Goal: Task Accomplishment & Management: Use online tool/utility

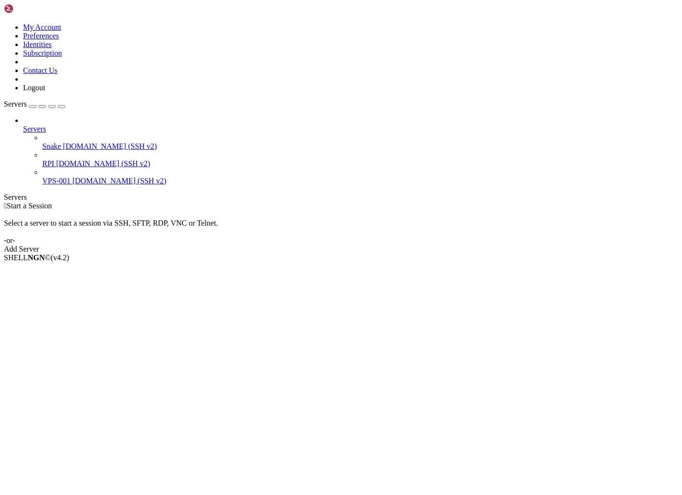
click at [68, 142] on span "[DOMAIN_NAME] (SSH v2)" at bounding box center [110, 146] width 94 height 8
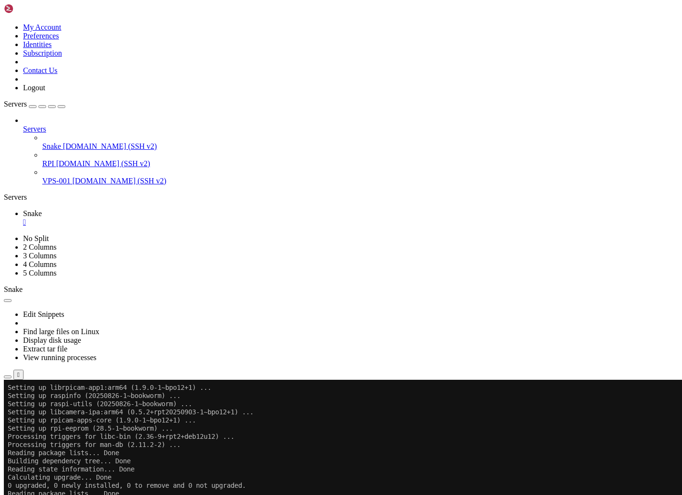
scroll to position [767, 0]
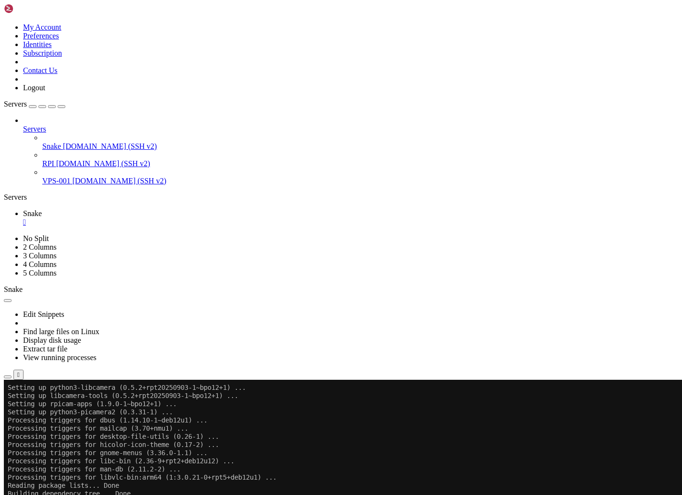
scroll to position [7491, 0]
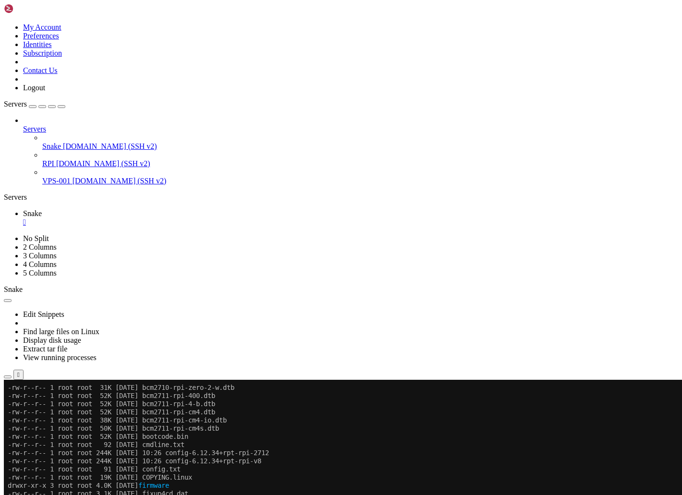
scroll to position [204, 0]
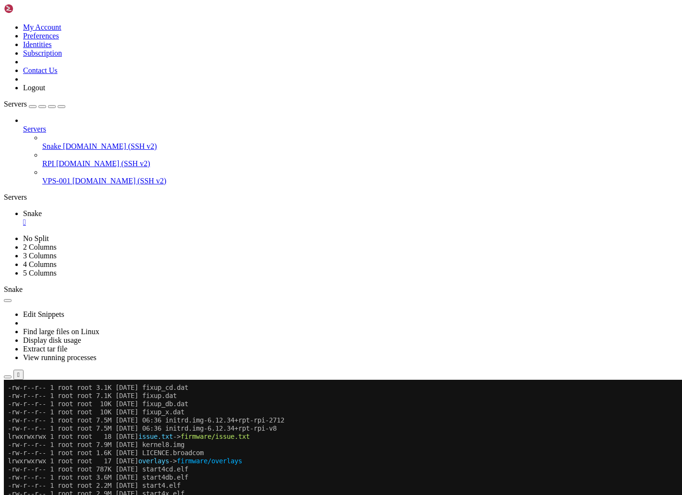
drag, startPoint x: 219, startPoint y: 774, endPoint x: 253, endPoint y: 774, distance: 34.6
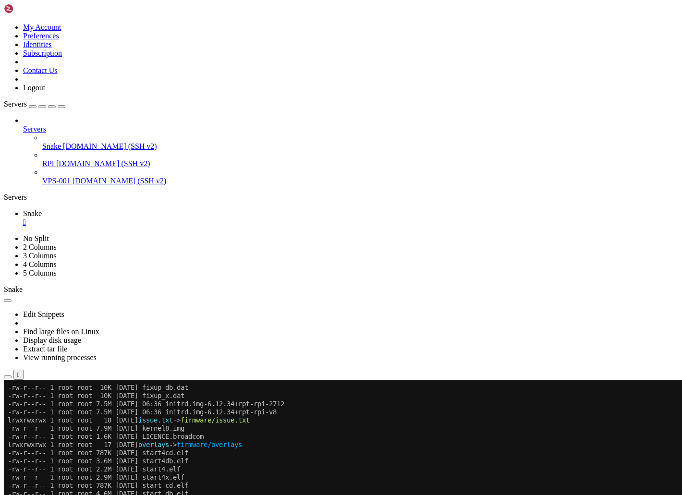
scroll to position [220, 0]
paste textarea "proxmox-kernel-6.8.12-13-pve-signed"
type textarea "proxmox-kernel-6.8.12-13-pve-signed"
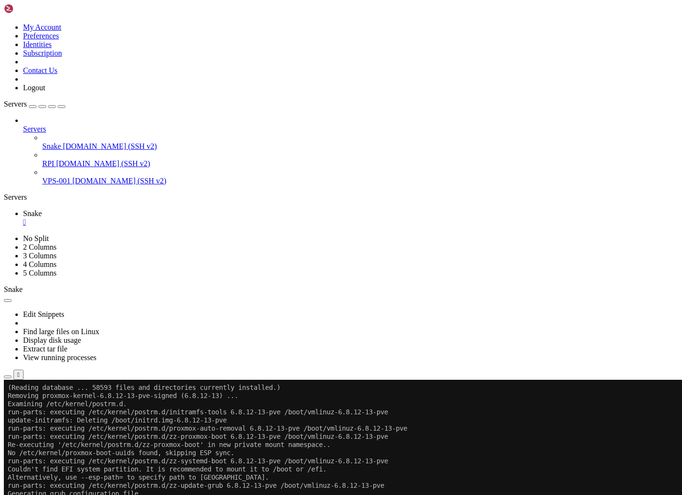
scroll to position [0, 0]
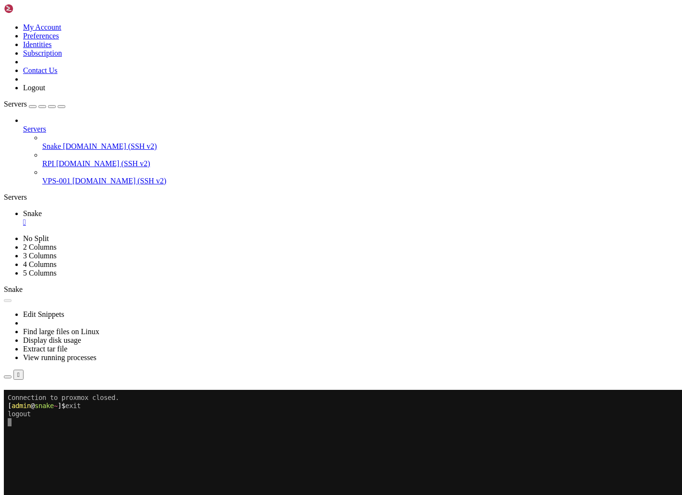
click at [56, 160] on span "[DOMAIN_NAME] (SSH v2)" at bounding box center [103, 164] width 94 height 8
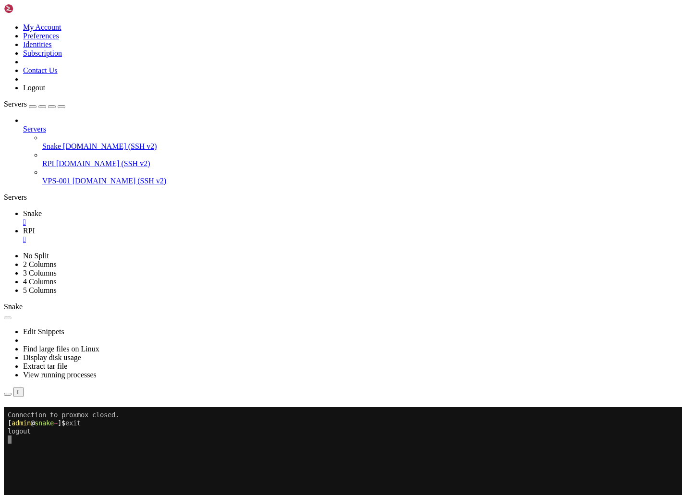
click at [61, 142] on span "Snake" at bounding box center [51, 146] width 19 height 8
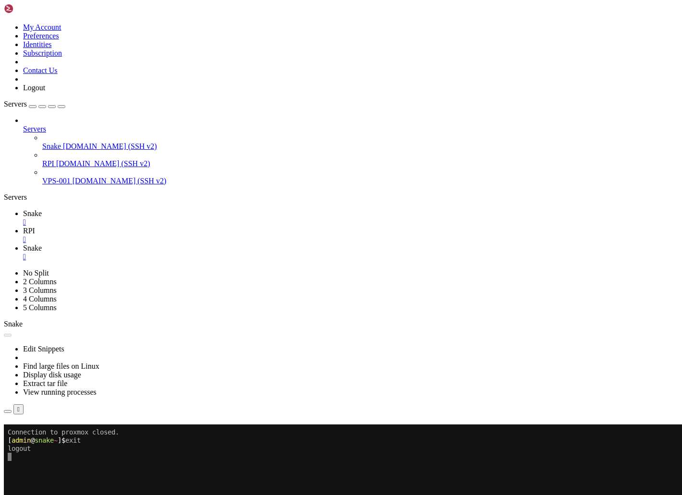
click at [164, 218] on div "" at bounding box center [350, 222] width 655 height 9
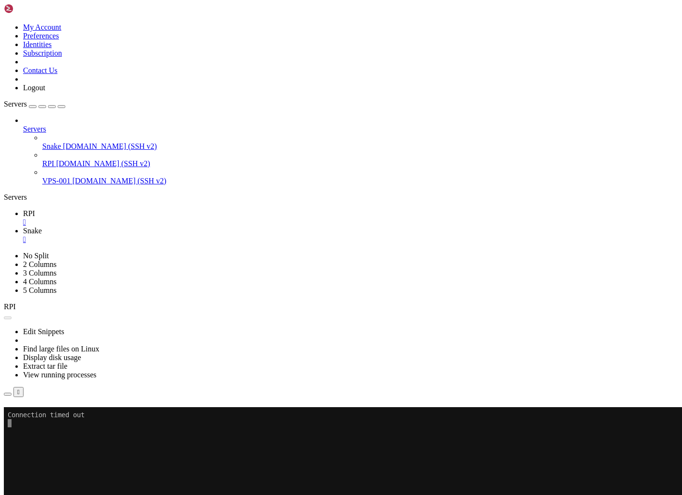
click at [155, 218] on div "" at bounding box center [350, 222] width 655 height 9
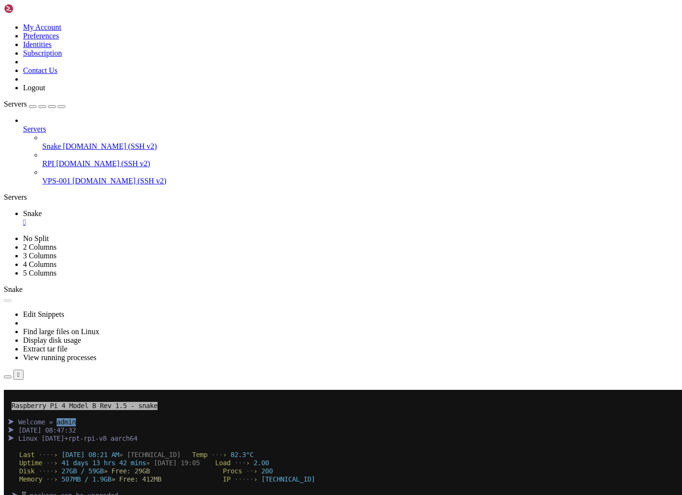
click at [167, 218] on div "" at bounding box center [350, 222] width 655 height 9
